Goal: Task Accomplishment & Management: Use online tool/utility

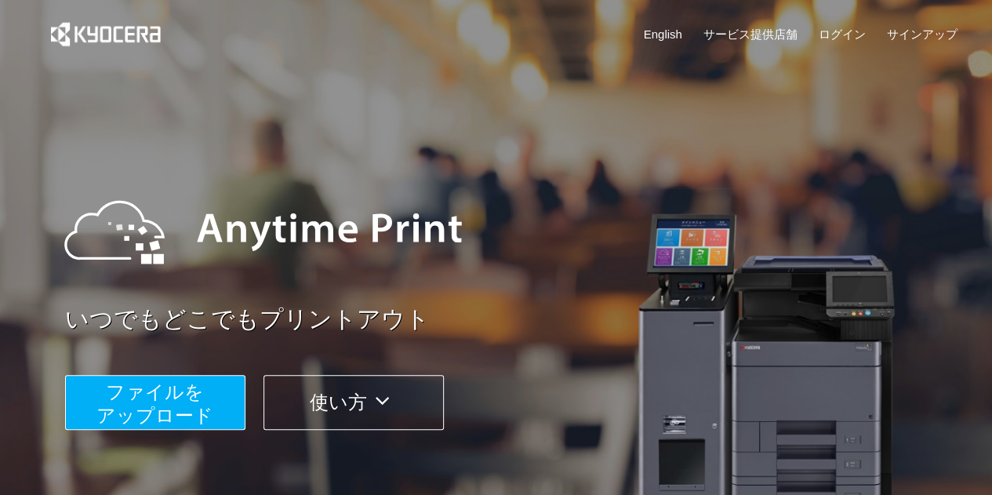
click at [213, 415] on button "ファイルを ​​アップロード" at bounding box center [155, 402] width 180 height 55
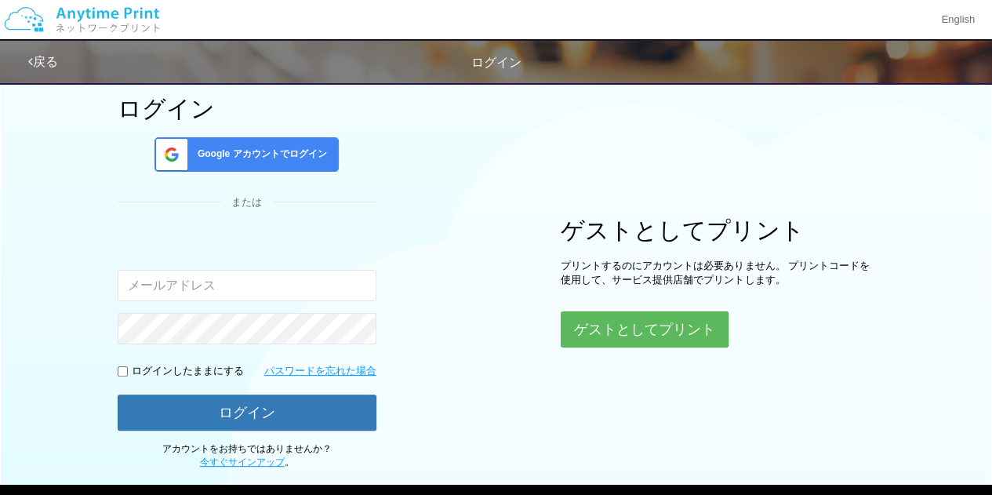
scroll to position [78, 0]
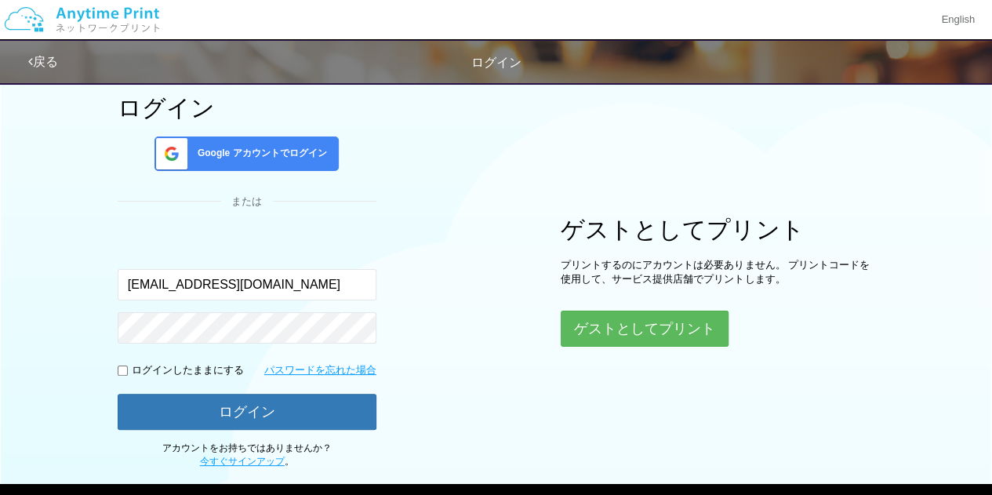
type input "[EMAIL_ADDRESS][DOMAIN_NAME]"
click at [118, 394] on button "ログイン" at bounding box center [247, 412] width 259 height 36
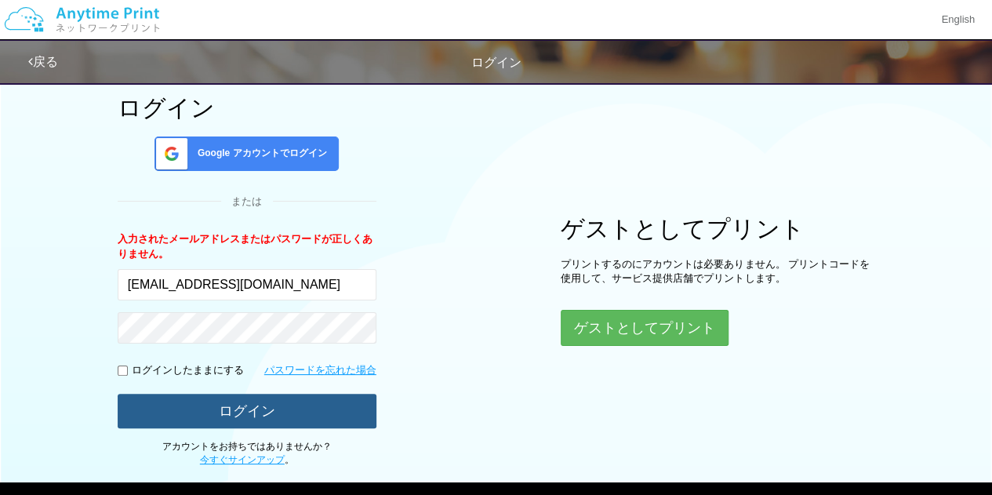
click at [213, 415] on button "ログイン" at bounding box center [247, 411] width 259 height 35
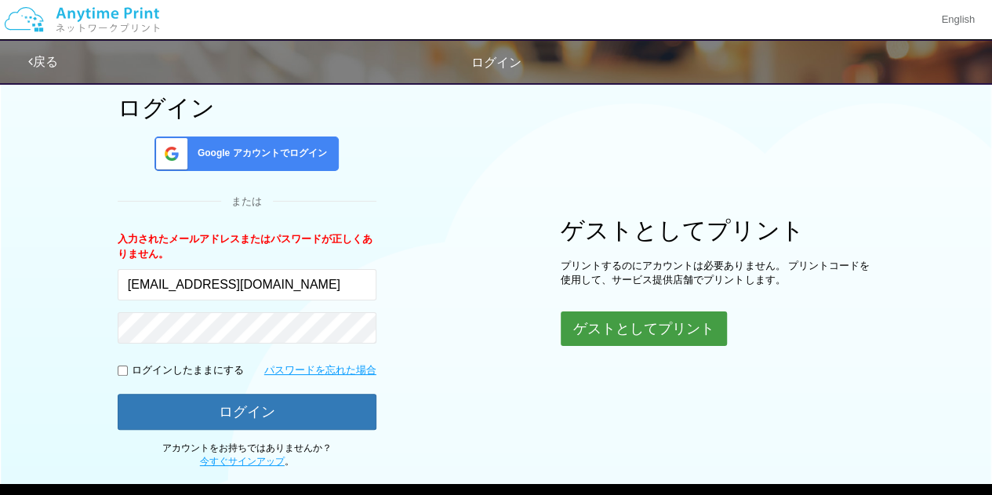
click at [700, 315] on button "ゲストとしてプリント" at bounding box center [644, 328] width 166 height 35
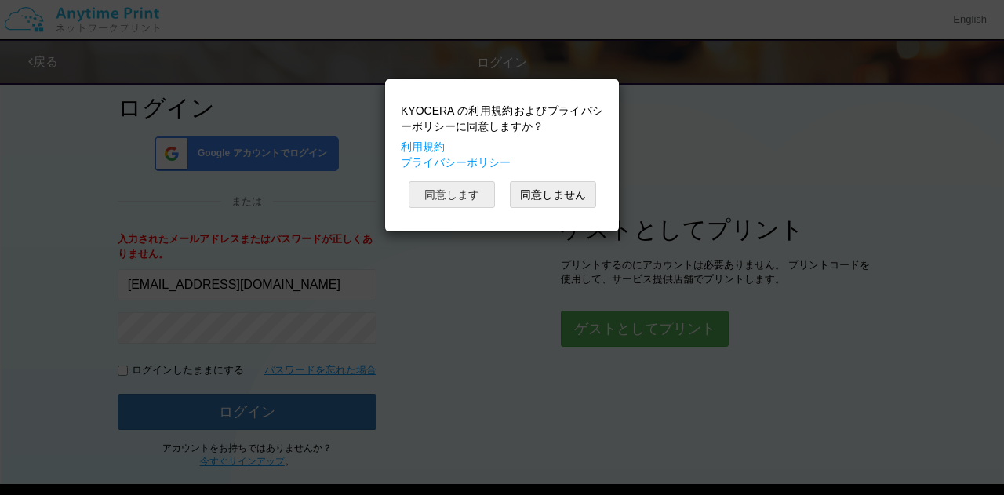
click at [450, 186] on button "同意します" at bounding box center [452, 194] width 86 height 27
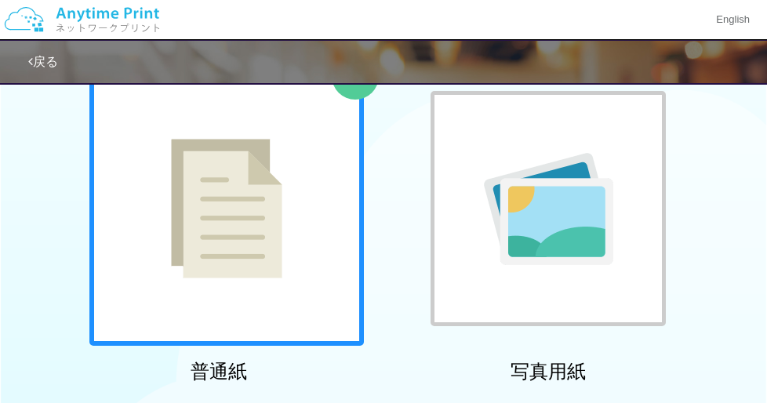
scroll to position [118, 0]
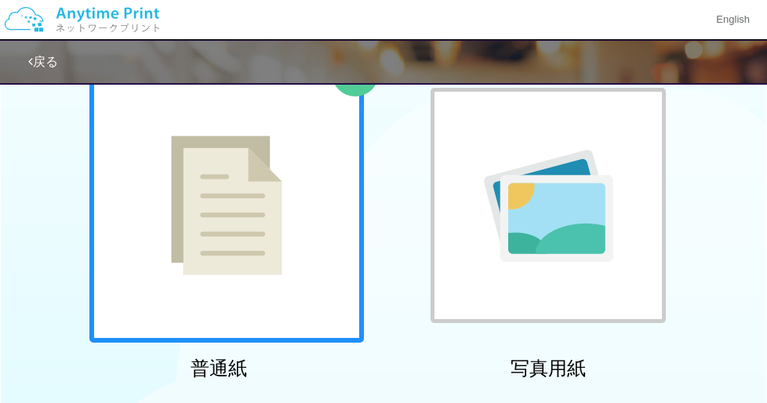
click at [212, 308] on div at bounding box center [226, 205] width 275 height 275
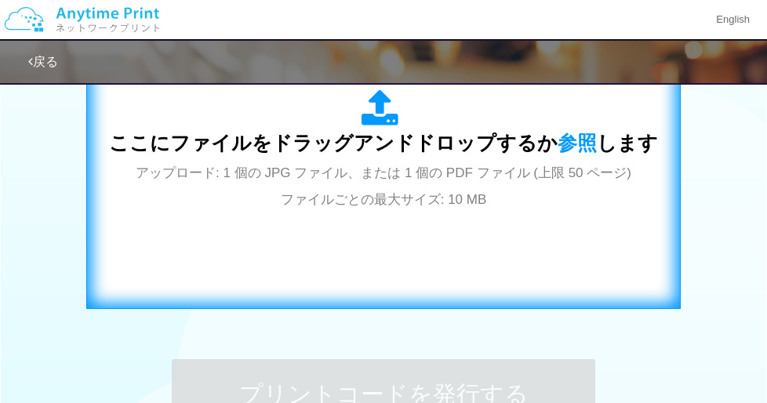
scroll to position [603, 0]
click at [319, 199] on span "アップロード: 1 個の JPG ファイル、または 1 個の PDF ファイル (上限 50 ページ) ファイルごとの最大サイズ: 10 MB" at bounding box center [384, 187] width 496 height 42
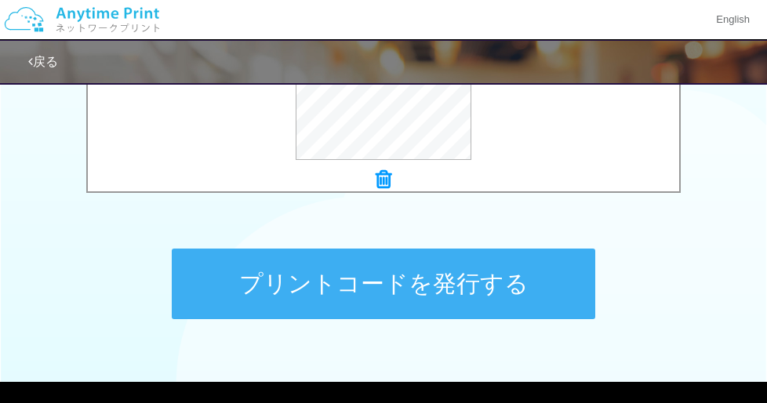
scroll to position [716, 0]
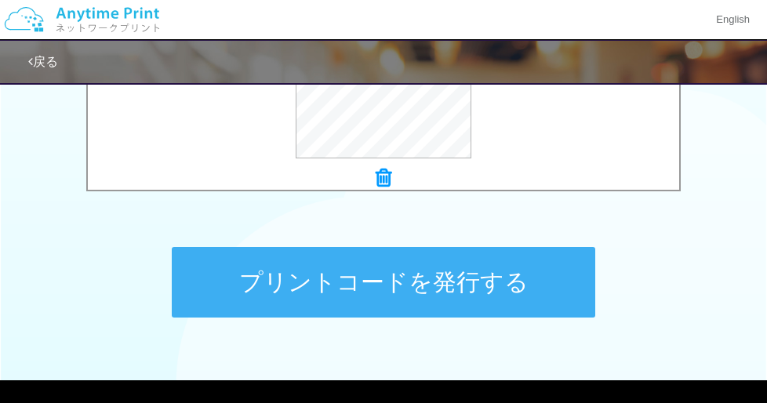
click at [381, 277] on button "プリントコードを発行する" at bounding box center [384, 282] width 424 height 71
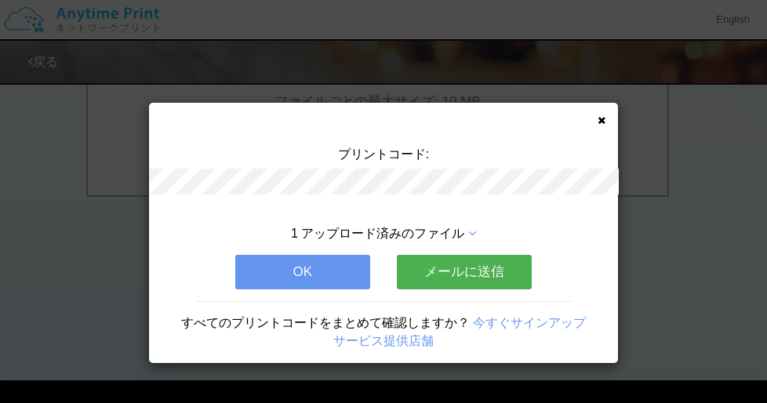
scroll to position [0, 0]
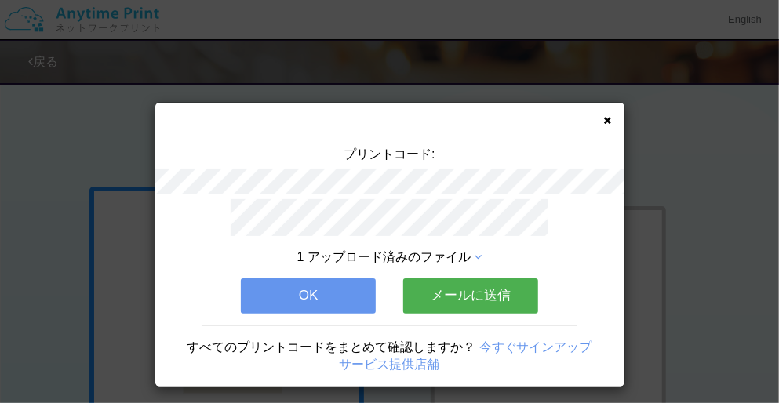
click at [341, 286] on button "OK" at bounding box center [308, 296] width 135 height 35
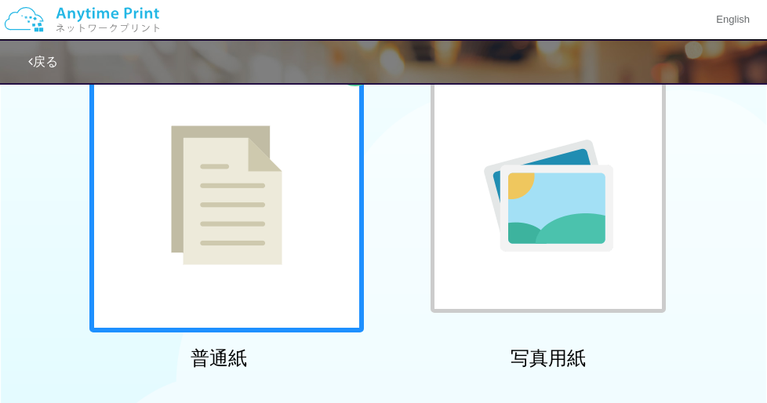
scroll to position [47, 0]
